Goal: Task Accomplishment & Management: Complete application form

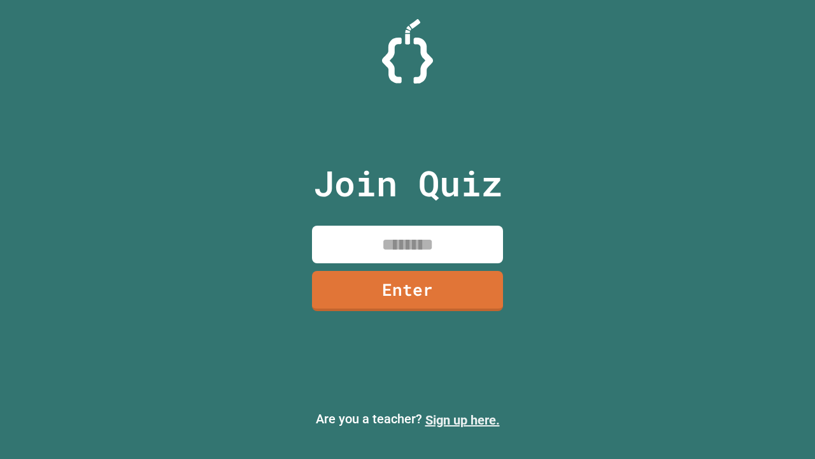
click at [462, 420] on link "Sign up here." at bounding box center [462, 419] width 75 height 15
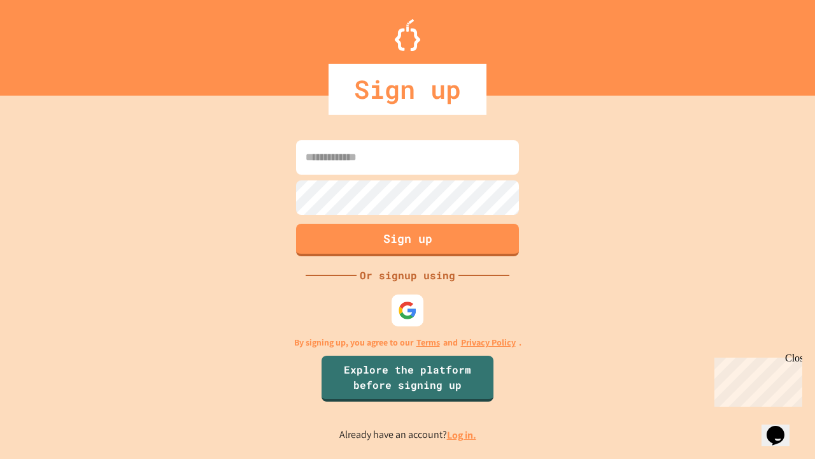
click at [462, 434] on link "Log in." at bounding box center [461, 434] width 29 height 13
